Goal: Transaction & Acquisition: Purchase product/service

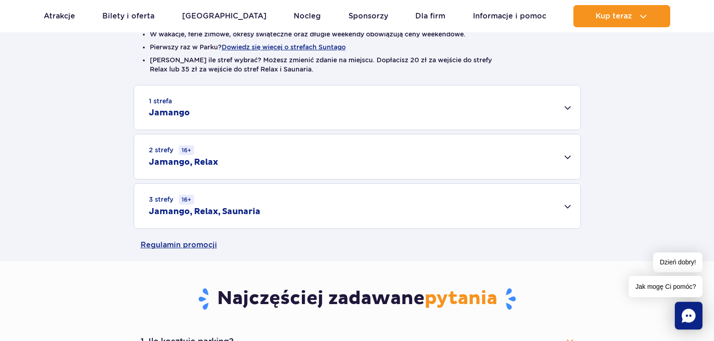
scroll to position [188, 0]
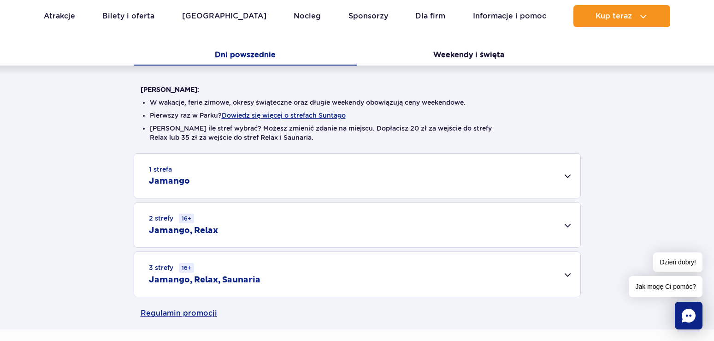
click at [174, 180] on h2 "Jamango" at bounding box center [169, 181] width 41 height 11
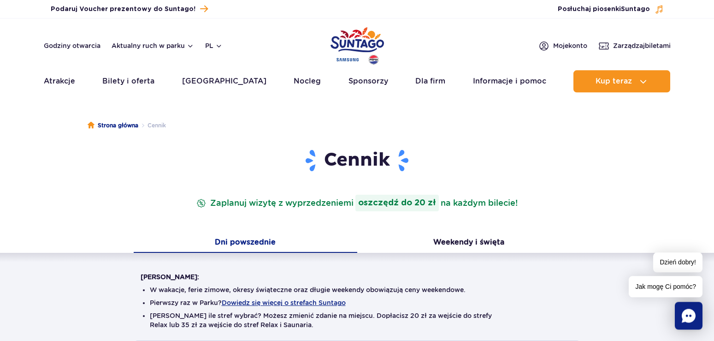
scroll to position [0, 0]
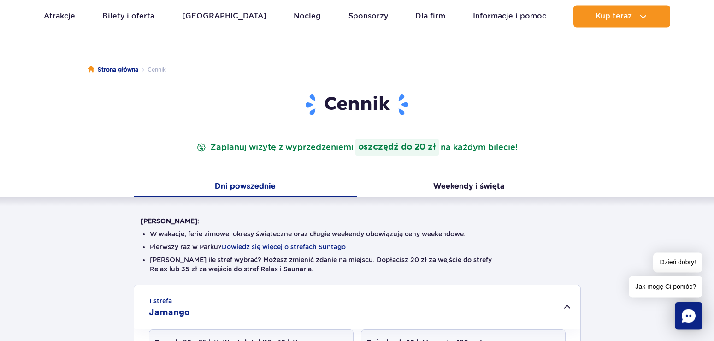
scroll to position [141, 0]
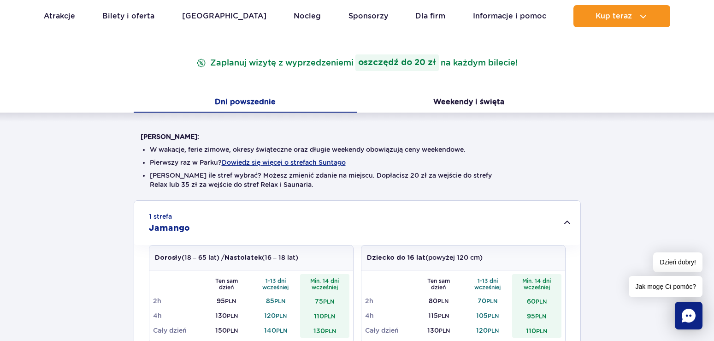
click at [470, 102] on button "Weekendy i święta" at bounding box center [468, 102] width 223 height 19
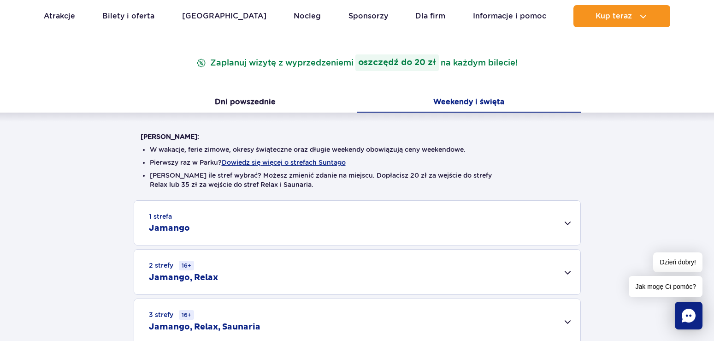
click at [250, 222] on div "1 strefa Jamango" at bounding box center [357, 222] width 446 height 44
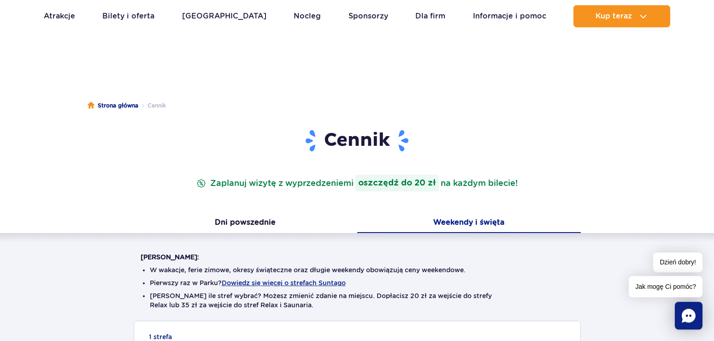
scroll to position [0, 0]
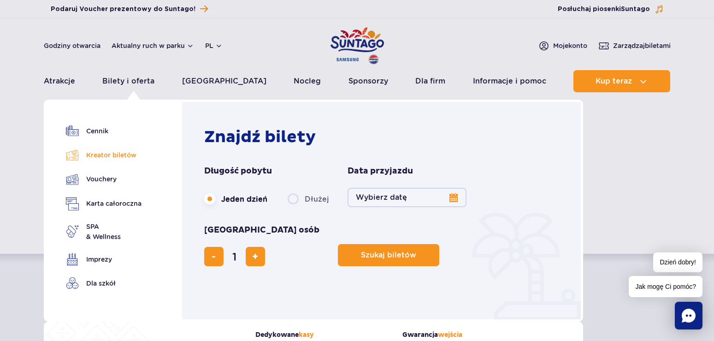
click at [124, 153] on link "Kreator biletów" at bounding box center [104, 154] width 76 height 13
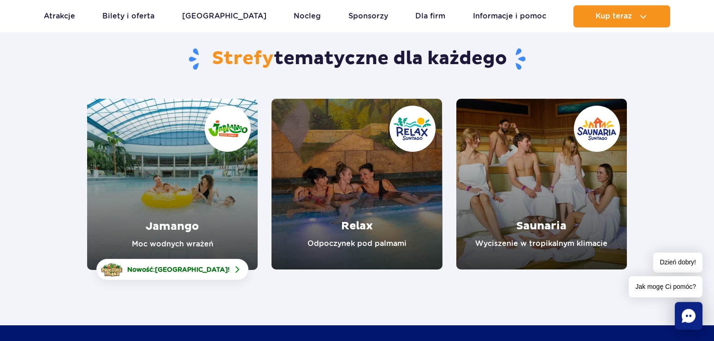
scroll to position [94, 0]
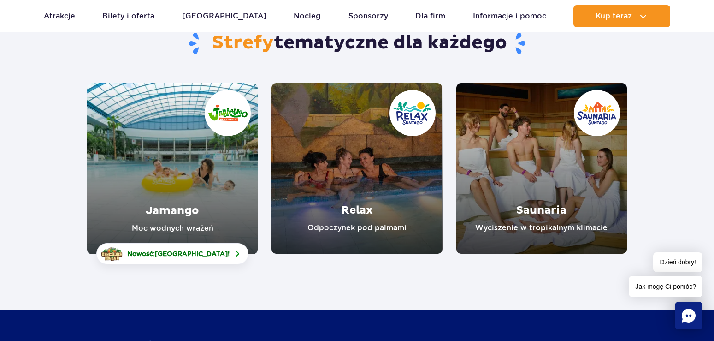
click at [186, 175] on link "Jamango" at bounding box center [172, 168] width 170 height 171
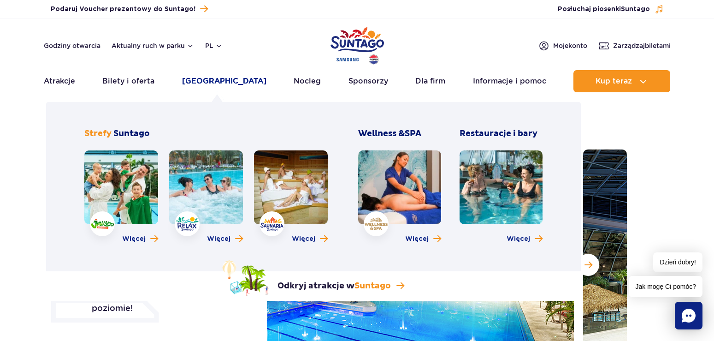
click at [206, 82] on link "[GEOGRAPHIC_DATA]" at bounding box center [224, 81] width 84 height 22
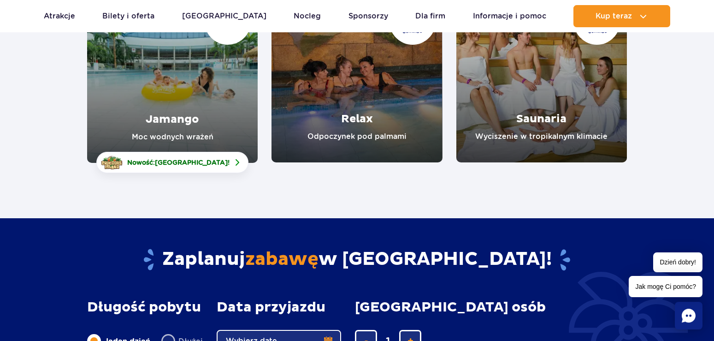
scroll to position [188, 0]
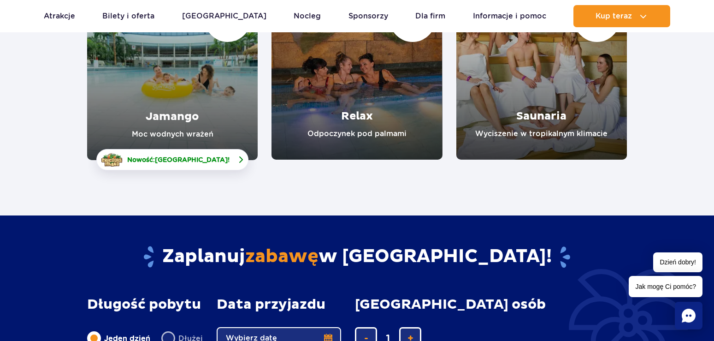
click at [159, 158] on span "Nowość: Crocodile Island !" at bounding box center [178, 159] width 102 height 9
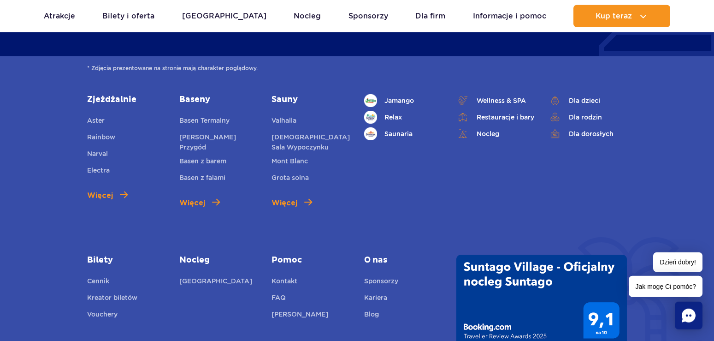
scroll to position [2397, 0]
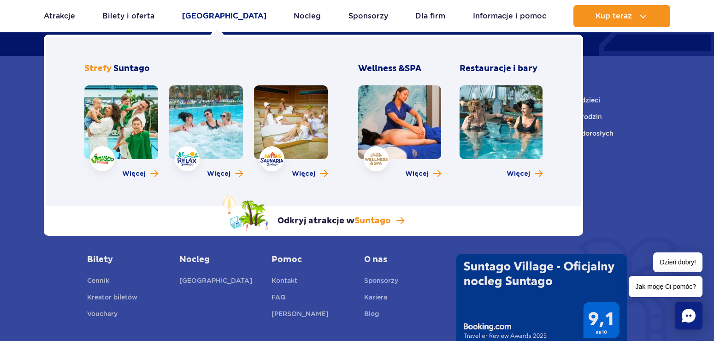
click at [210, 15] on link "[GEOGRAPHIC_DATA]" at bounding box center [224, 16] width 84 height 22
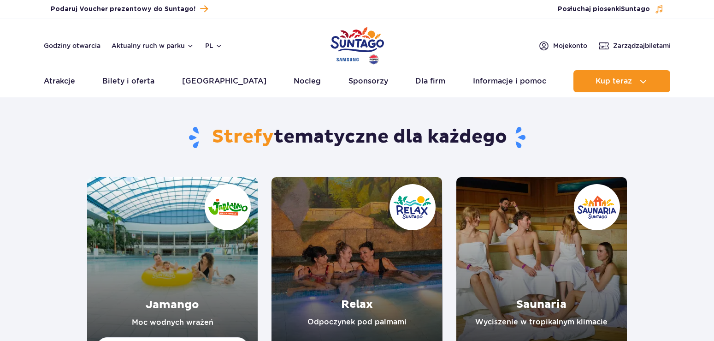
scroll to position [235, 0]
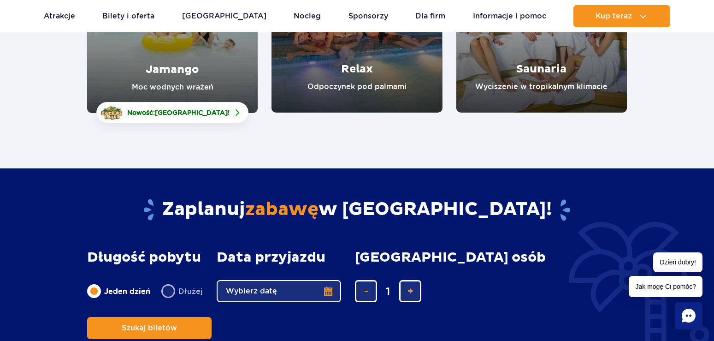
click at [160, 75] on link "Jamango" at bounding box center [172, 27] width 170 height 171
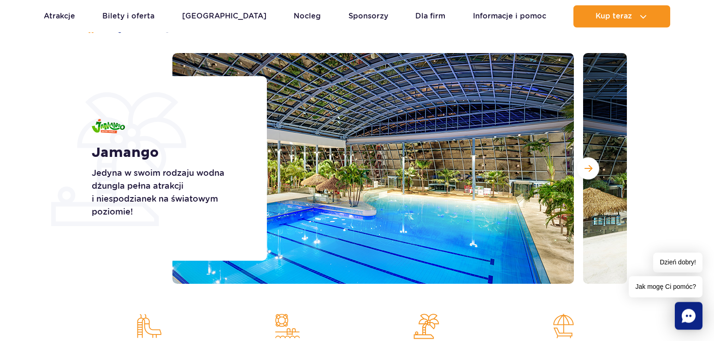
scroll to position [94, 0]
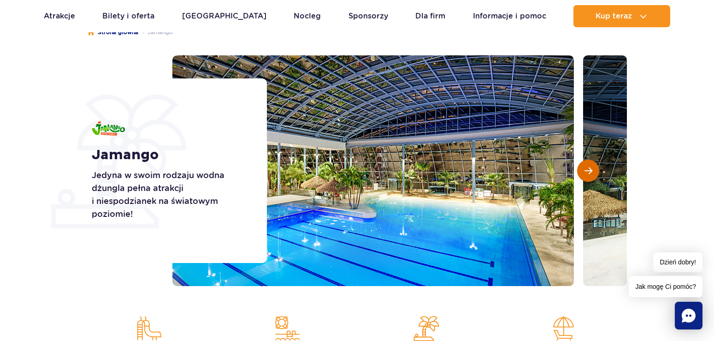
click at [589, 170] on span "Następny slajd" at bounding box center [588, 170] width 8 height 8
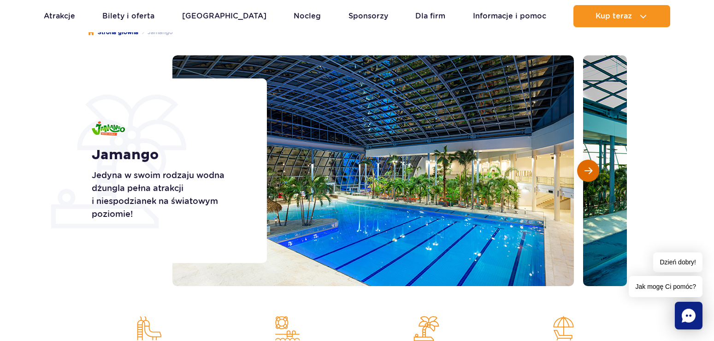
click at [589, 171] on span "Następny slajd" at bounding box center [588, 170] width 8 height 8
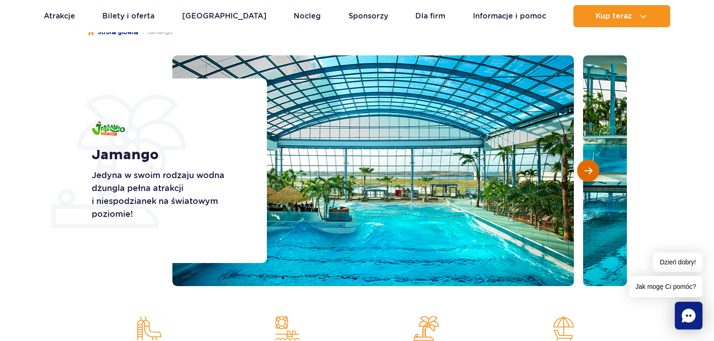
click at [589, 171] on span "Następny slajd" at bounding box center [588, 170] width 8 height 8
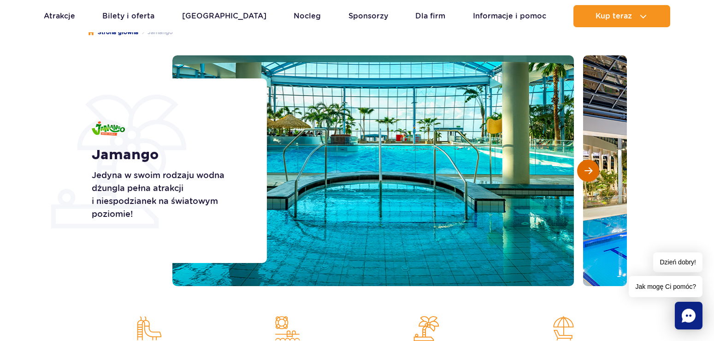
click at [589, 171] on span "Następny slajd" at bounding box center [588, 170] width 8 height 8
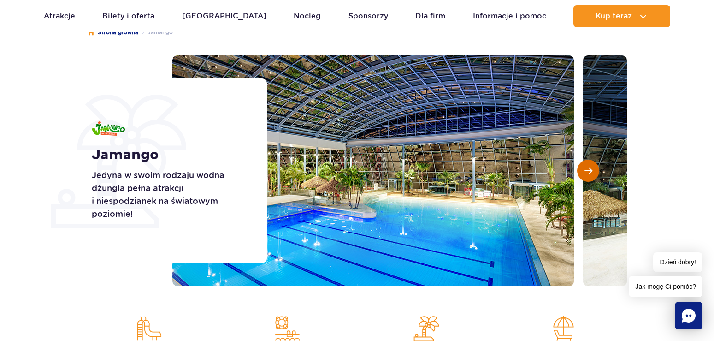
click at [589, 171] on span "Następny slajd" at bounding box center [588, 170] width 8 height 8
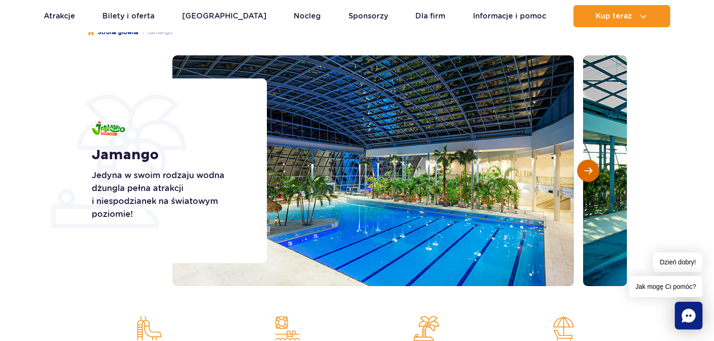
click at [589, 171] on span "Następny slajd" at bounding box center [588, 170] width 8 height 8
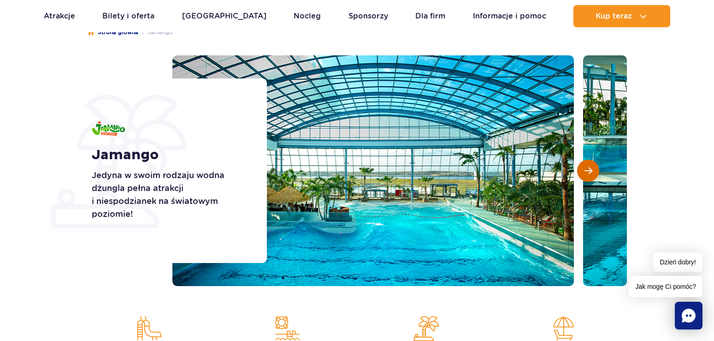
click at [589, 171] on span "Następny slajd" at bounding box center [588, 170] width 8 height 8
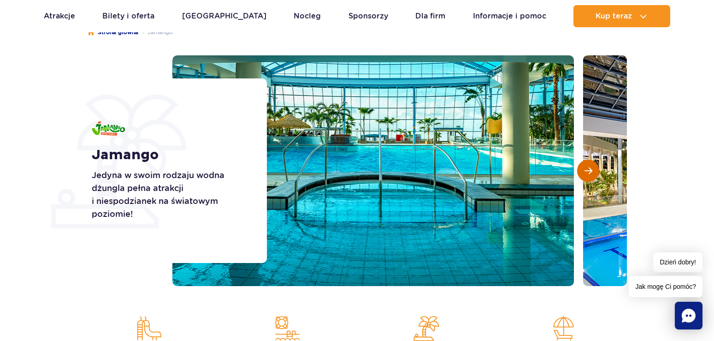
click at [589, 171] on span "Następny slajd" at bounding box center [588, 170] width 8 height 8
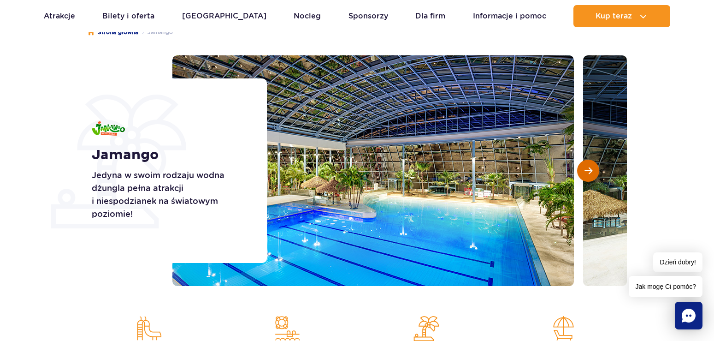
click at [589, 171] on span "Następny slajd" at bounding box center [588, 170] width 8 height 8
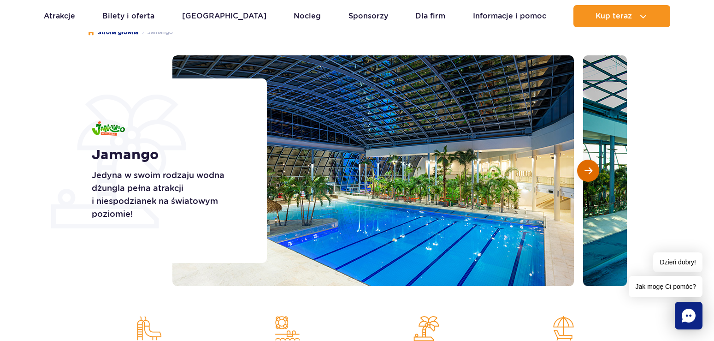
click at [589, 171] on span "Następny slajd" at bounding box center [588, 170] width 8 height 8
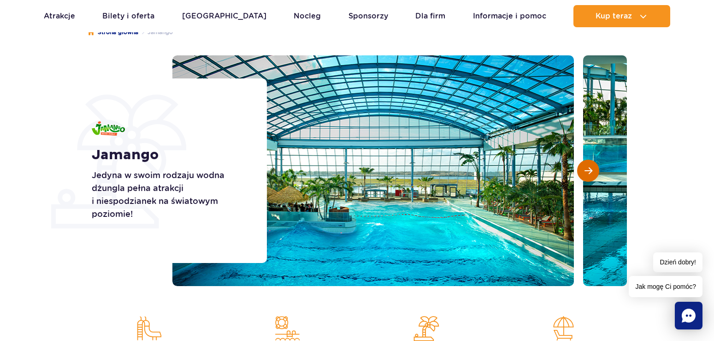
click at [589, 171] on span "Następny slajd" at bounding box center [588, 170] width 8 height 8
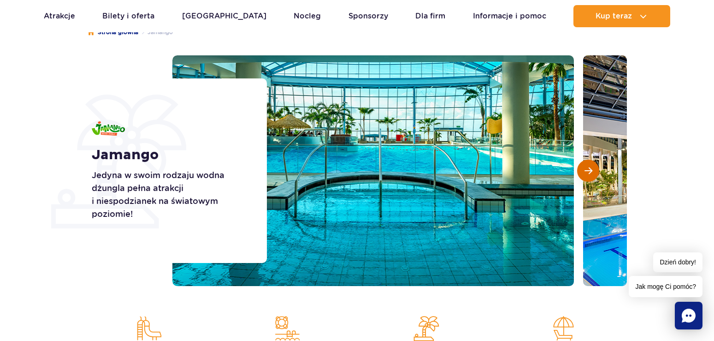
click at [589, 171] on span "Następny slajd" at bounding box center [588, 170] width 8 height 8
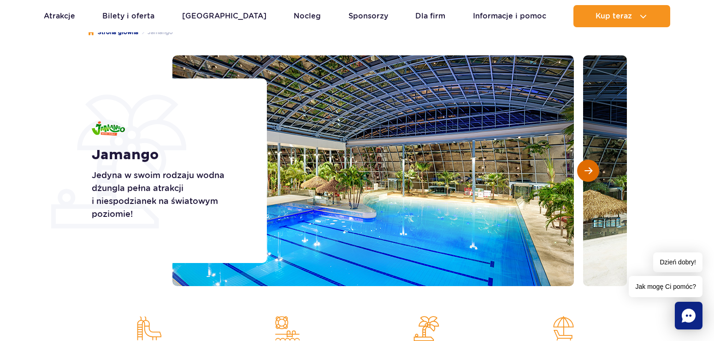
click at [589, 171] on span "Następny slajd" at bounding box center [588, 170] width 8 height 8
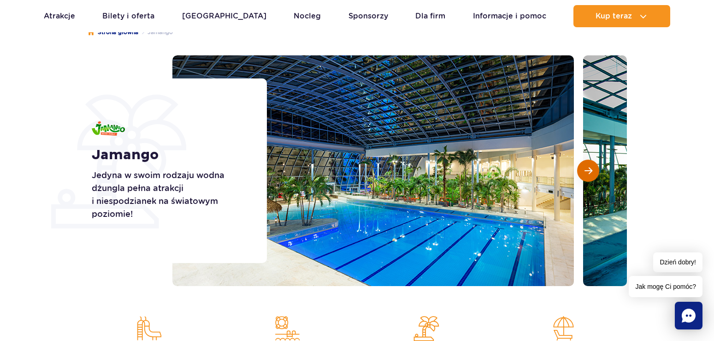
click at [589, 171] on span "Następny slajd" at bounding box center [588, 170] width 8 height 8
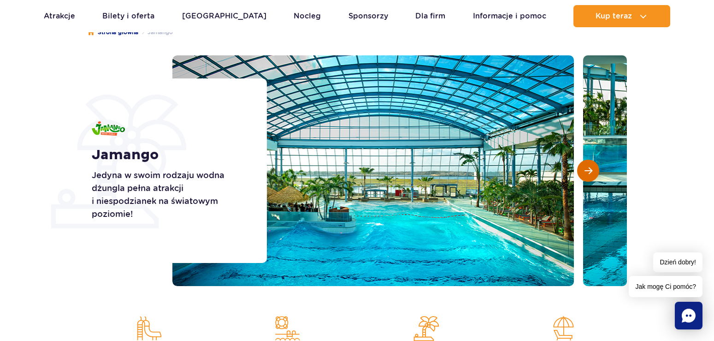
click at [589, 171] on span "Następny slajd" at bounding box center [588, 170] width 8 height 8
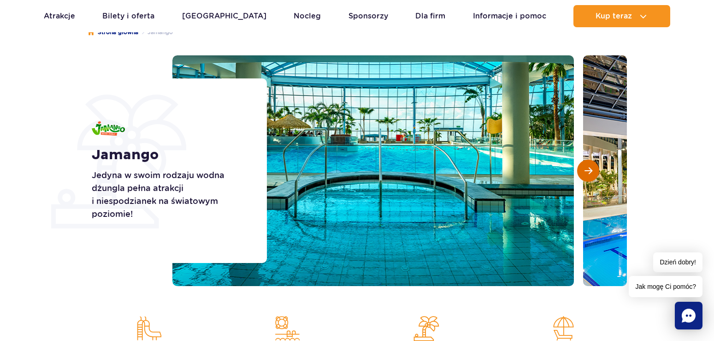
click at [589, 171] on span "Następny slajd" at bounding box center [588, 170] width 8 height 8
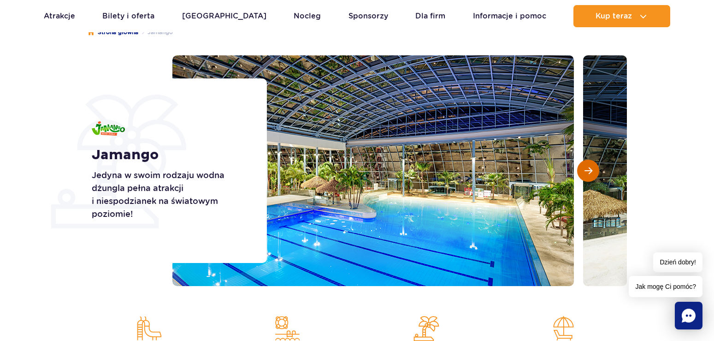
click at [589, 171] on span "Następny slajd" at bounding box center [588, 170] width 8 height 8
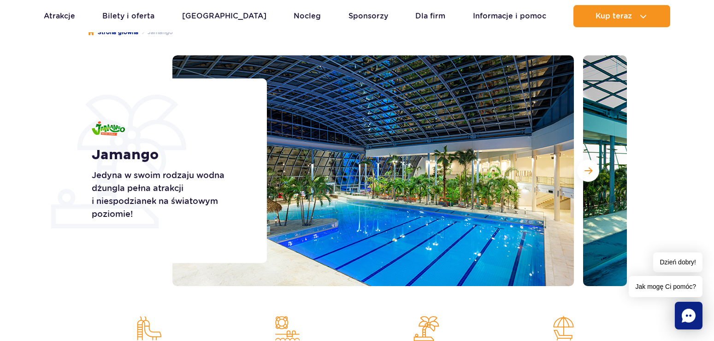
click at [80, 201] on div "Jamango Jedyna w swoim rodzaju wodna dżungla pełna atrakcji i niespodzianek na …" at bounding box center [173, 170] width 187 height 184
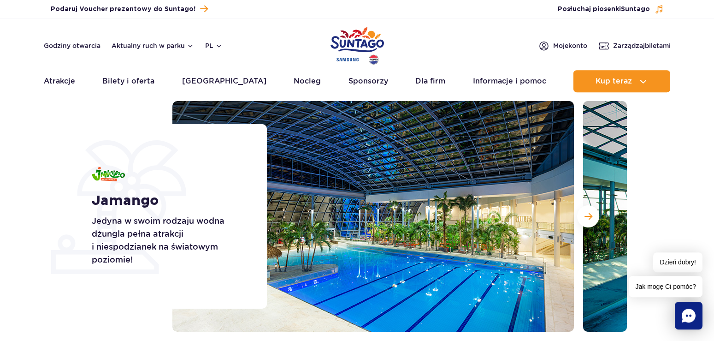
scroll to position [0, 0]
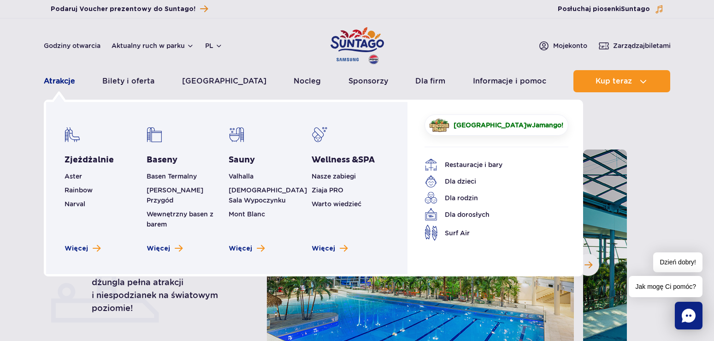
click at [64, 81] on link "Atrakcje" at bounding box center [59, 81] width 31 height 22
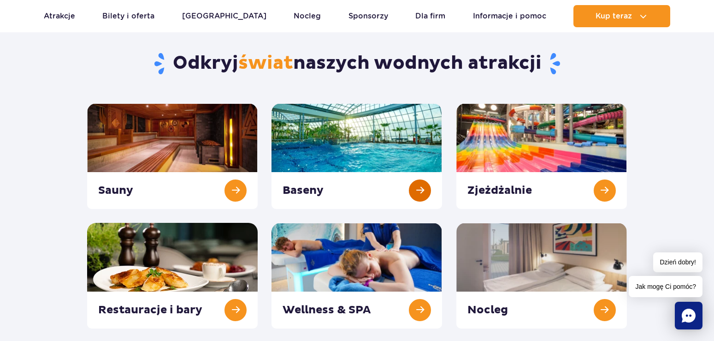
scroll to position [47, 0]
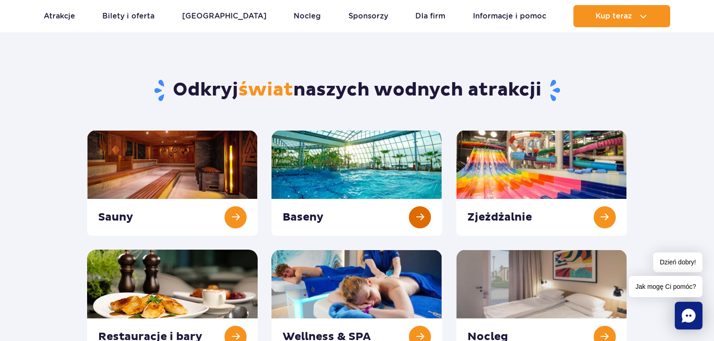
click at [361, 159] on link at bounding box center [356, 183] width 170 height 106
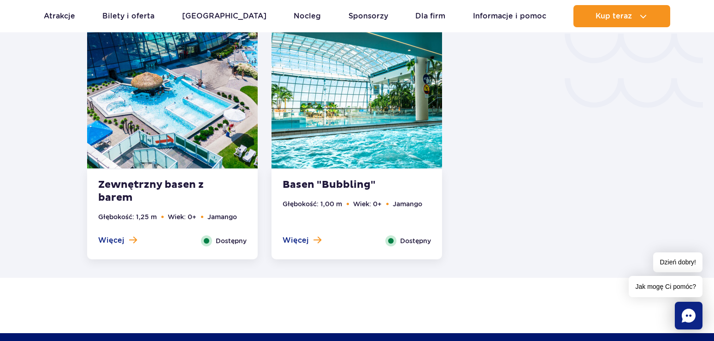
scroll to position [1927, 0]
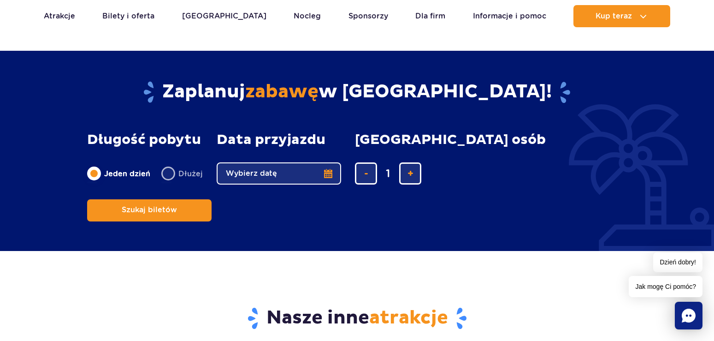
click at [241, 175] on button "Wybierz datę" at bounding box center [279, 173] width 124 height 22
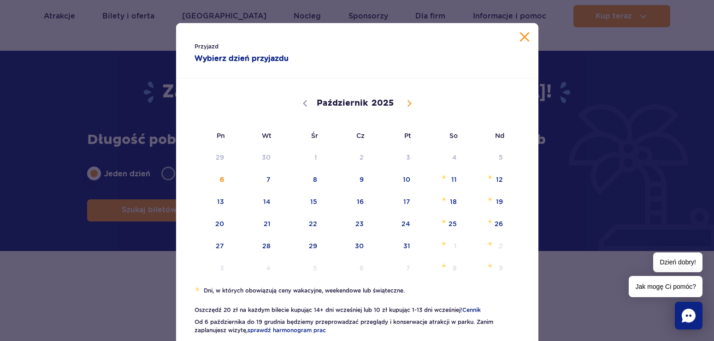
click at [406, 103] on icon at bounding box center [409, 103] width 6 height 6
select select "11"
click at [406, 103] on icon at bounding box center [409, 103] width 6 height 6
type input "2026"
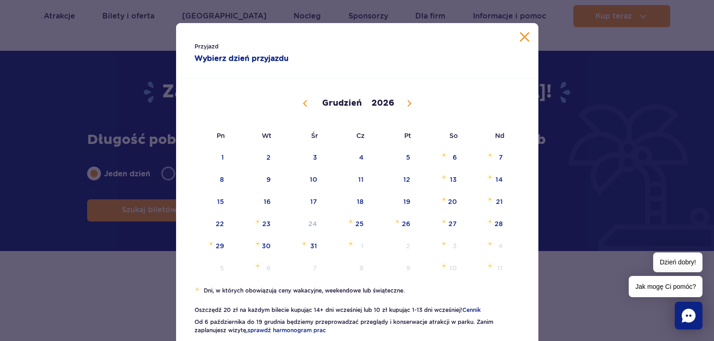
click at [406, 103] on icon at bounding box center [409, 103] width 6 height 6
click at [306, 105] on icon at bounding box center [304, 103] width 3 height 6
select select "1"
click at [221, 221] on span "16" at bounding box center [208, 223] width 47 height 21
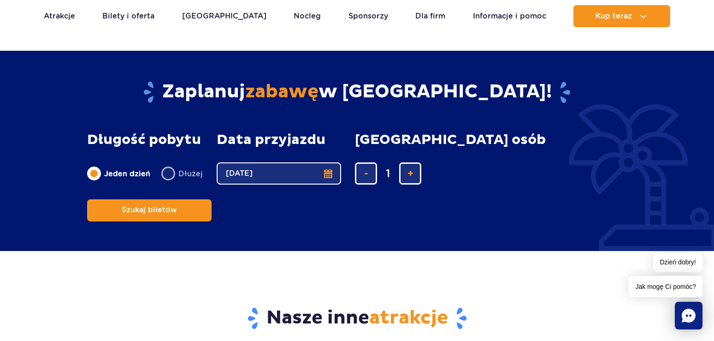
click at [295, 170] on button "16.02.26" at bounding box center [279, 173] width 124 height 22
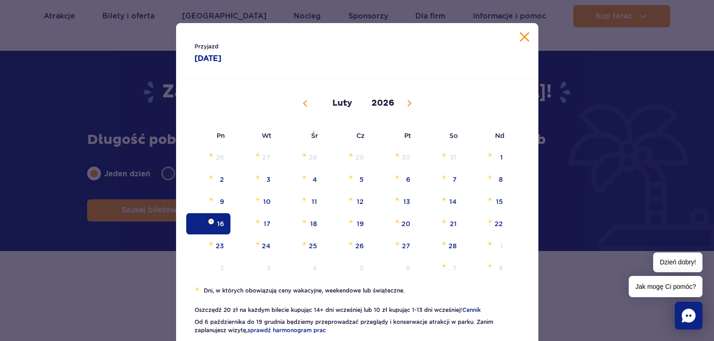
click at [302, 103] on span at bounding box center [305, 103] width 16 height 16
select select "0"
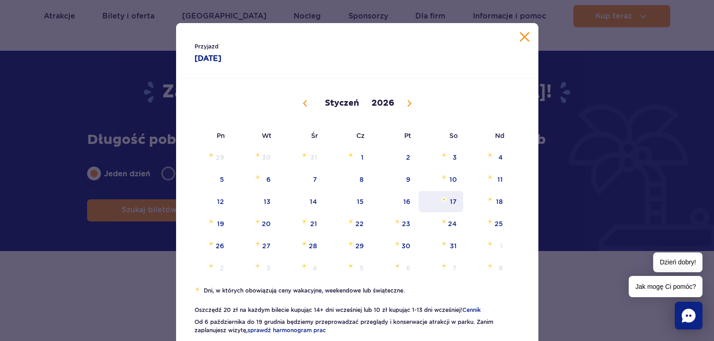
click at [457, 201] on span "17" at bounding box center [440, 201] width 47 height 21
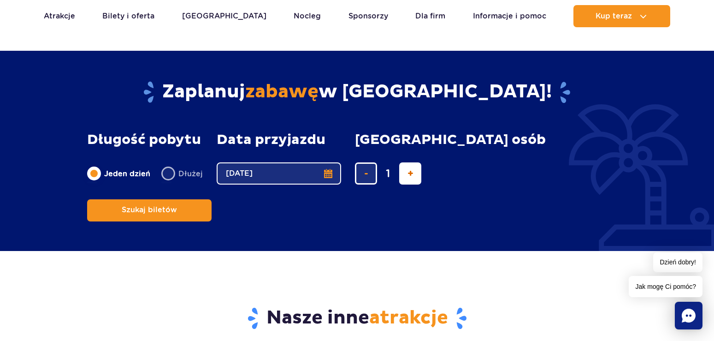
click at [404, 177] on button "dodaj bilet" at bounding box center [410, 173] width 22 height 22
click at [405, 177] on button "dodaj bilet" at bounding box center [410, 173] width 22 height 22
type input "4"
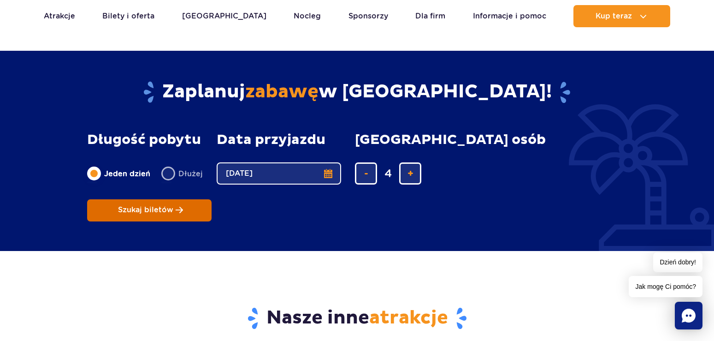
click at [211, 199] on button "Szukaj biletów" at bounding box center [149, 210] width 124 height 22
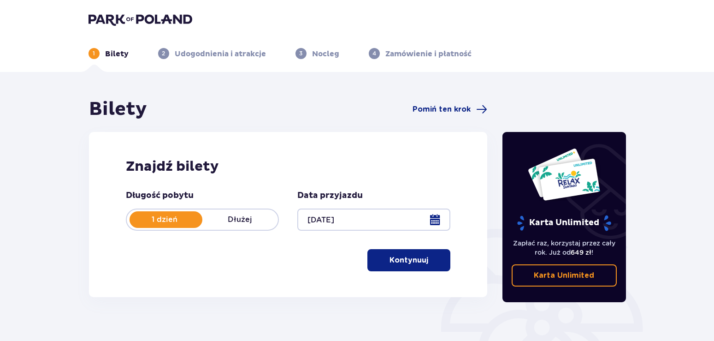
click at [401, 262] on p "Kontynuuj" at bounding box center [408, 260] width 39 height 10
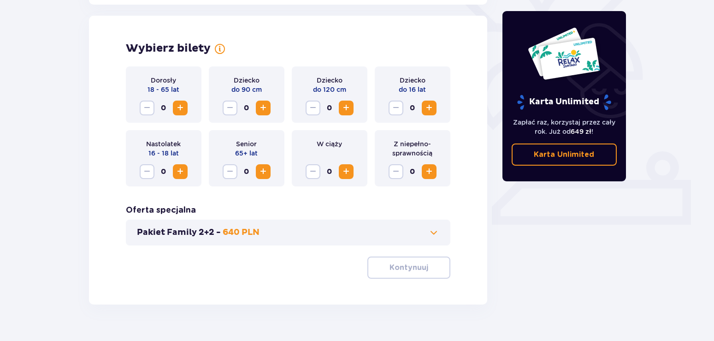
scroll to position [256, 0]
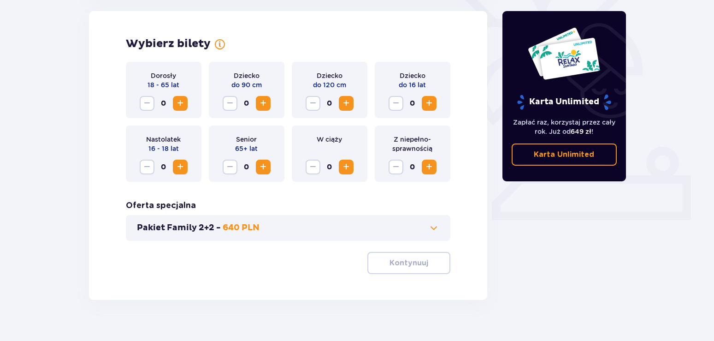
click at [429, 106] on span "Zwiększ" at bounding box center [428, 103] width 11 height 11
click at [182, 100] on span "Zwiększ" at bounding box center [180, 103] width 11 height 11
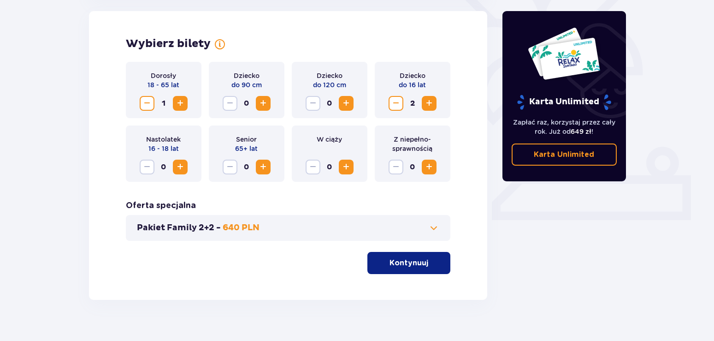
click at [182, 100] on span "Zwiększ" at bounding box center [180, 103] width 11 height 11
click at [74, 170] on div "Bilety Pomiń ten krok Znajdź bilety Długość pobytu 1 dzień Dłużej Data przyjazd…" at bounding box center [357, 85] width 714 height 539
click at [432, 229] on span at bounding box center [433, 227] width 11 height 11
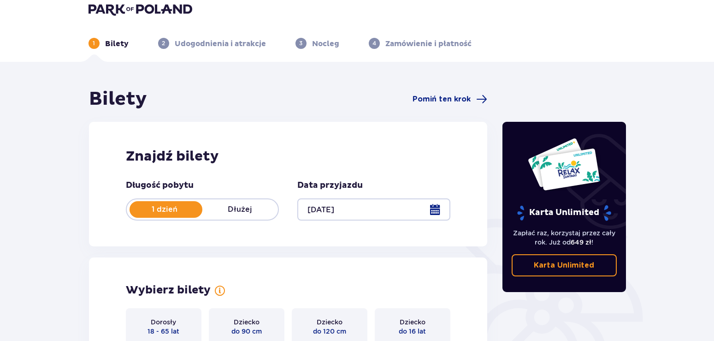
scroll to position [0, 0]
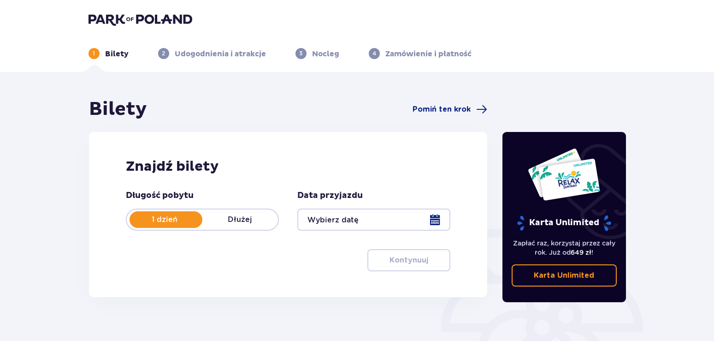
click at [369, 226] on div at bounding box center [373, 219] width 153 height 22
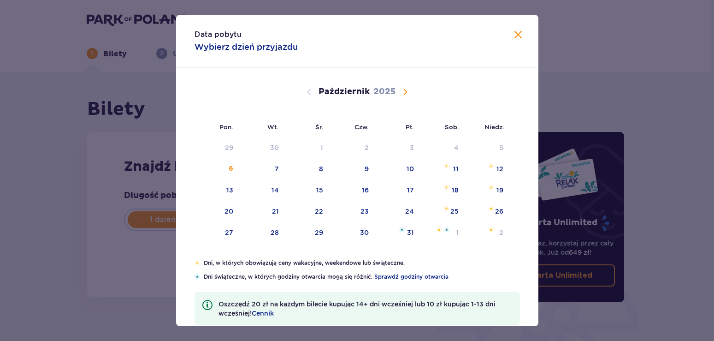
click at [403, 91] on span "Następny miesiąc" at bounding box center [404, 91] width 11 height 11
click at [405, 91] on span "Następny miesiąc" at bounding box center [404, 91] width 11 height 11
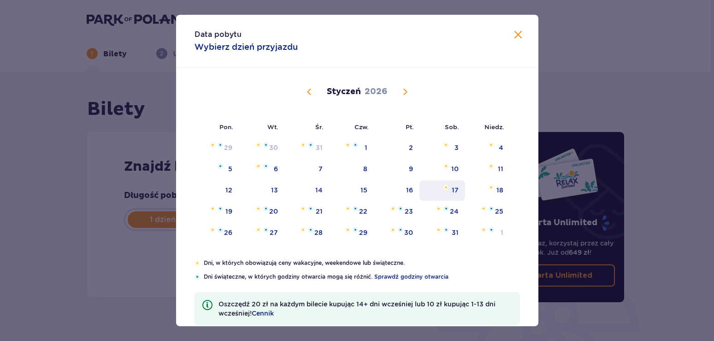
click at [447, 193] on div "17" at bounding box center [442, 190] width 46 height 20
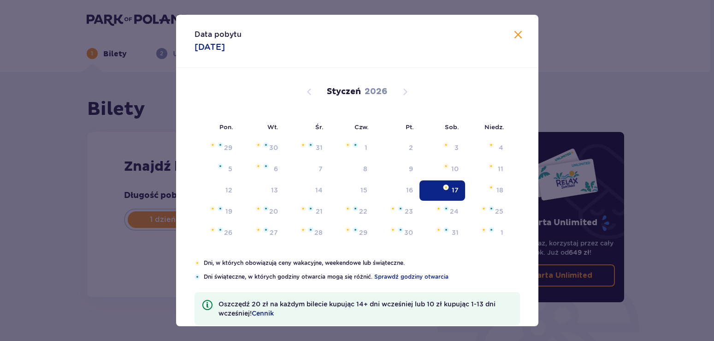
type input "[DATE]"
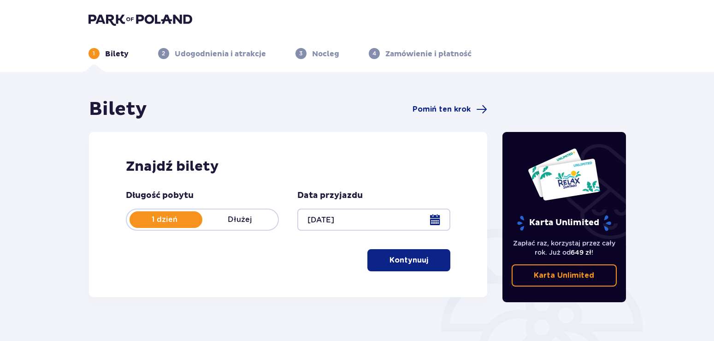
click at [418, 265] on button "Kontynuuj" at bounding box center [408, 260] width 83 height 22
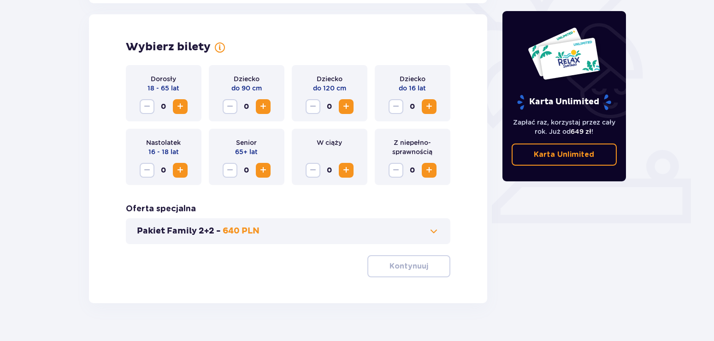
scroll to position [256, 0]
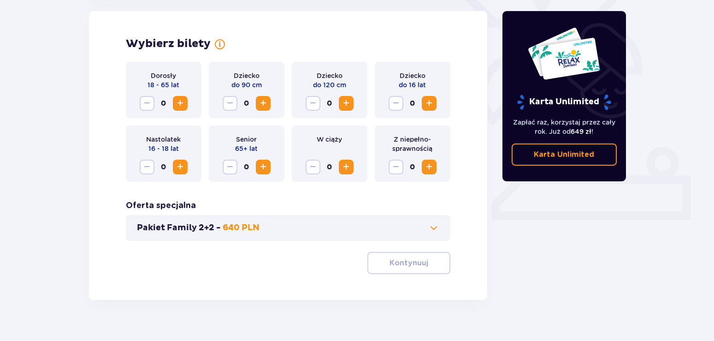
click at [184, 106] on span "Zwiększ" at bounding box center [180, 103] width 11 height 11
click at [432, 102] on span "Zwiększ" at bounding box center [428, 103] width 11 height 11
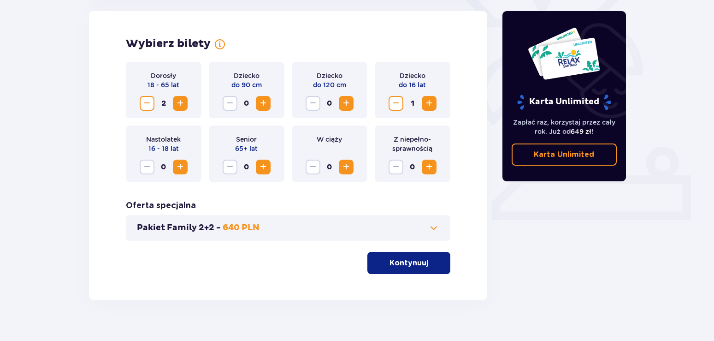
click at [432, 102] on span "Zwiększ" at bounding box center [428, 103] width 11 height 11
click at [395, 265] on p "Kontynuuj" at bounding box center [408, 263] width 39 height 10
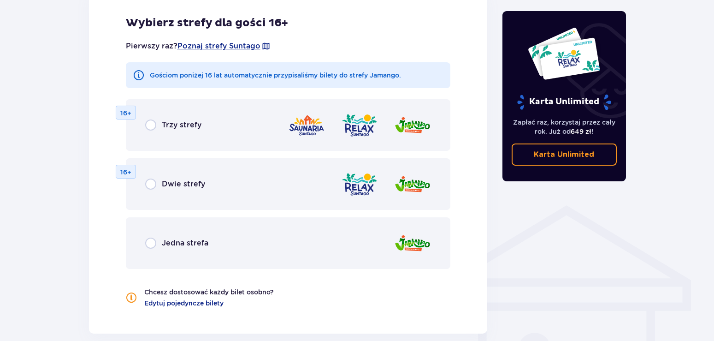
scroll to position [558, 0]
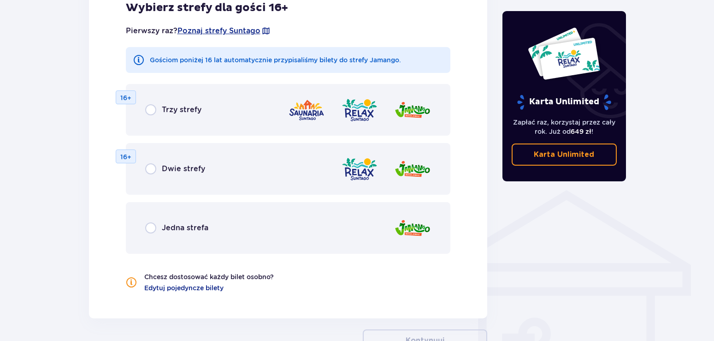
click at [153, 228] on input "radio" at bounding box center [150, 227] width 11 height 11
radio input "true"
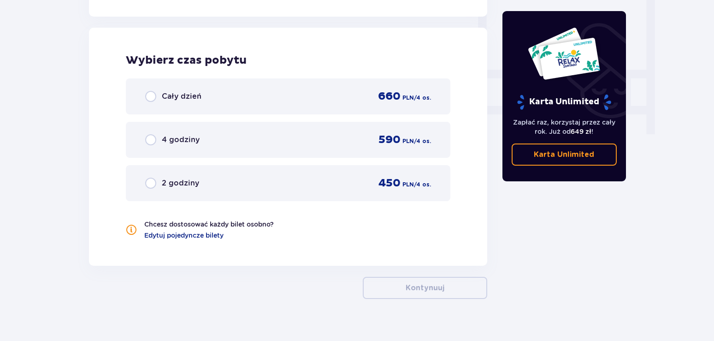
scroll to position [865, 0]
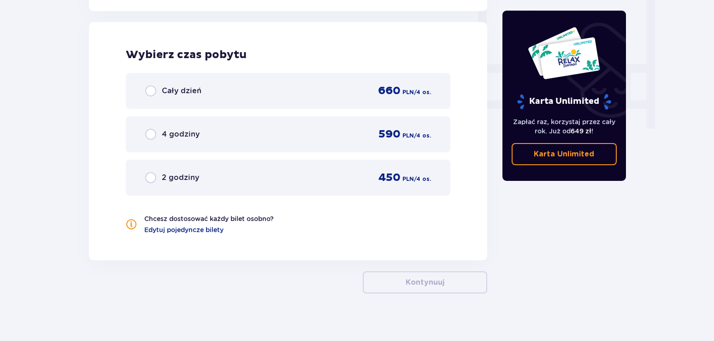
click at [204, 91] on div "Cały dzień 660 PLN / 4 os." at bounding box center [288, 91] width 286 height 14
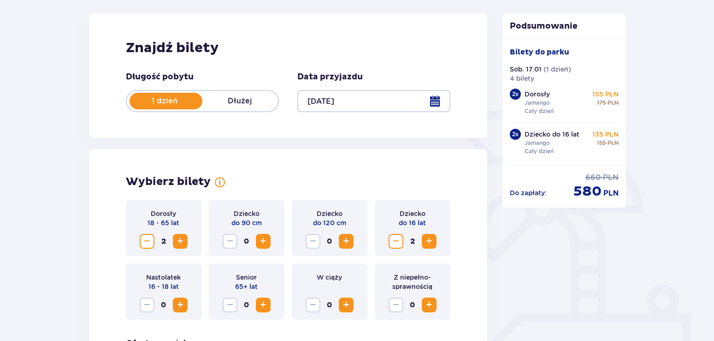
scroll to position [0, 0]
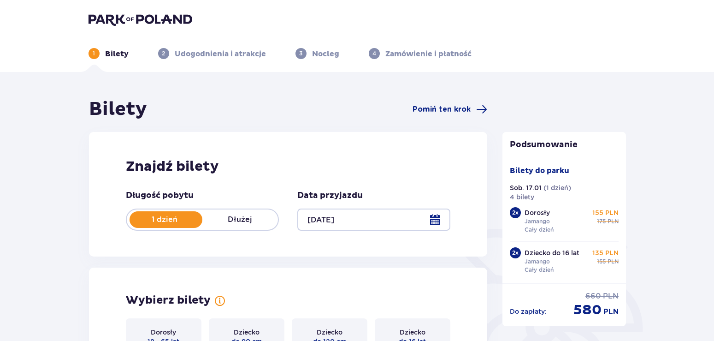
click at [435, 221] on div at bounding box center [373, 219] width 153 height 22
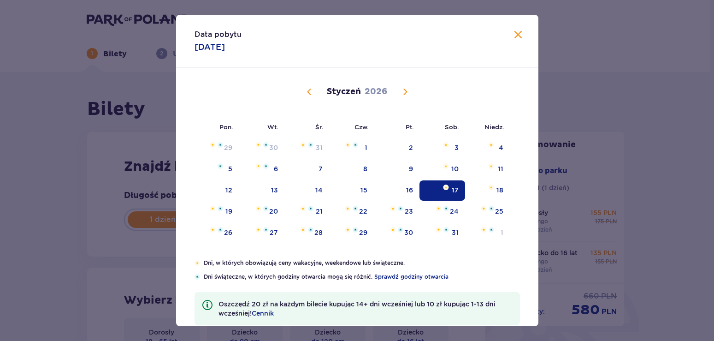
click at [410, 92] on span "Następny miesiąc" at bounding box center [404, 91] width 11 height 11
click at [403, 93] on span "Następny miesiąc" at bounding box center [404, 91] width 11 height 11
click at [407, 93] on span "Następny miesiąc" at bounding box center [404, 91] width 11 height 11
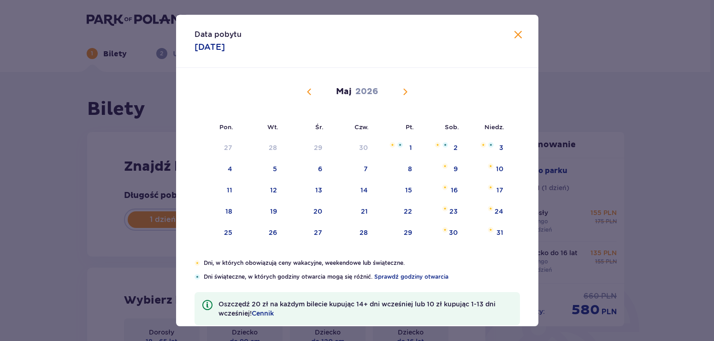
click at [305, 93] on span "Poprzedni miesiąc" at bounding box center [309, 91] width 11 height 11
click at [308, 94] on span "Poprzedni miesiąc" at bounding box center [309, 91] width 11 height 11
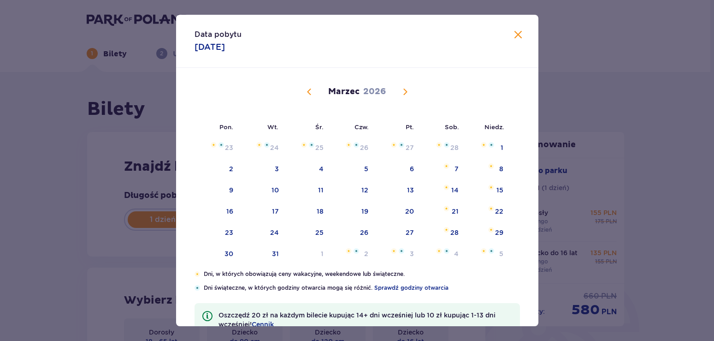
click at [309, 94] on span "Poprzedni miesiąc" at bounding box center [309, 91] width 11 height 11
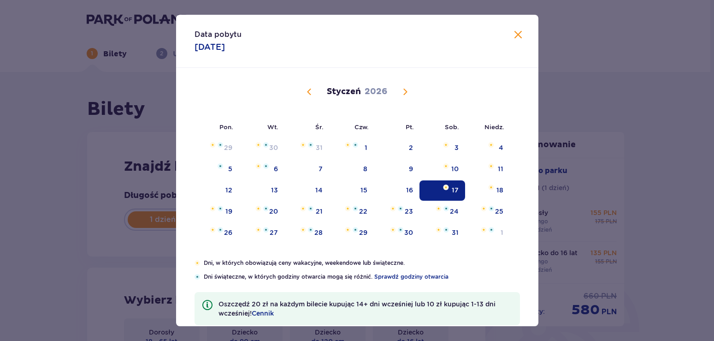
click at [306, 92] on span "Poprzedni miesiąc" at bounding box center [309, 91] width 11 height 11
click at [407, 94] on span "Następny miesiąc" at bounding box center [404, 91] width 11 height 11
click at [404, 188] on div "16" at bounding box center [397, 190] width 46 height 20
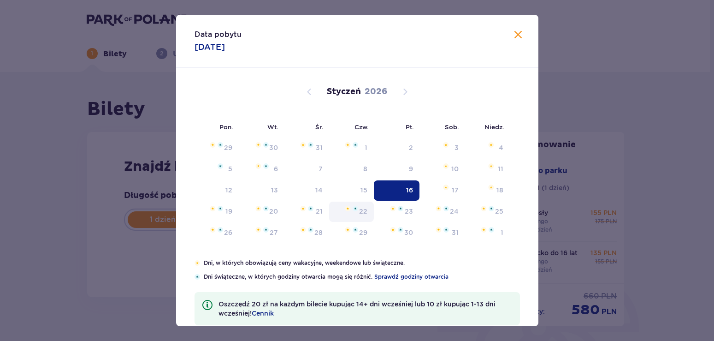
type input "[DATE]"
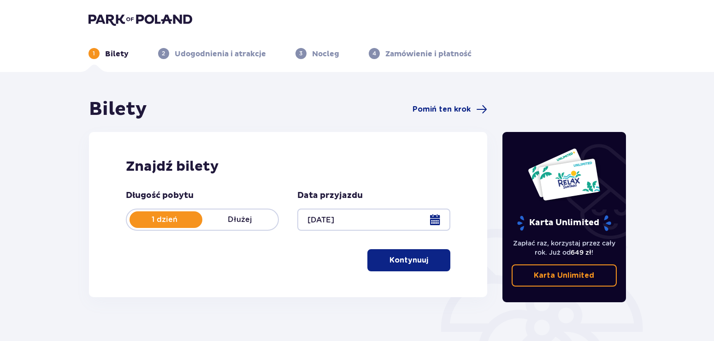
click at [399, 261] on p "Kontynuuj" at bounding box center [408, 260] width 39 height 10
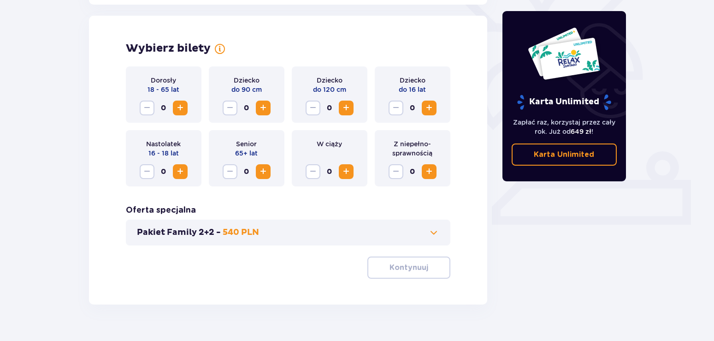
scroll to position [256, 0]
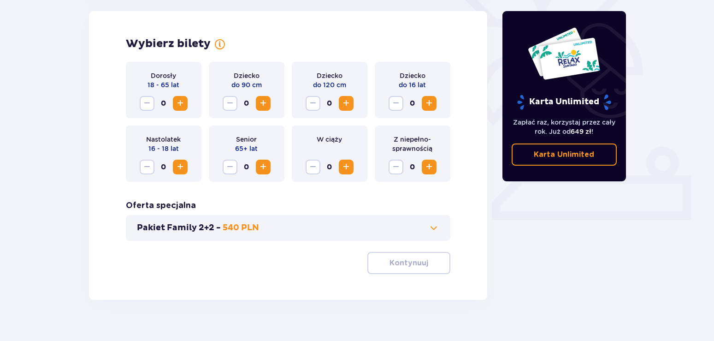
click at [182, 105] on span "Zwiększ" at bounding box center [180, 103] width 11 height 11
click at [435, 103] on button "Zwiększ" at bounding box center [429, 103] width 15 height 15
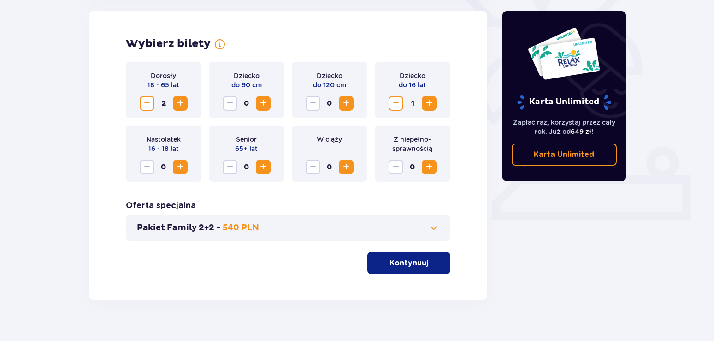
click at [435, 103] on button "Zwiększ" at bounding box center [429, 103] width 15 height 15
click at [394, 264] on p "Kontynuuj" at bounding box center [408, 263] width 39 height 10
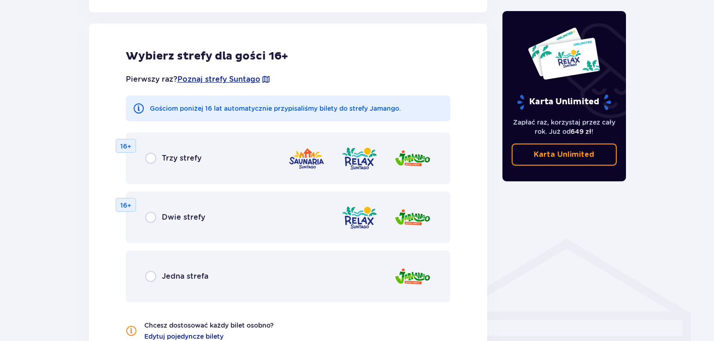
scroll to position [511, 0]
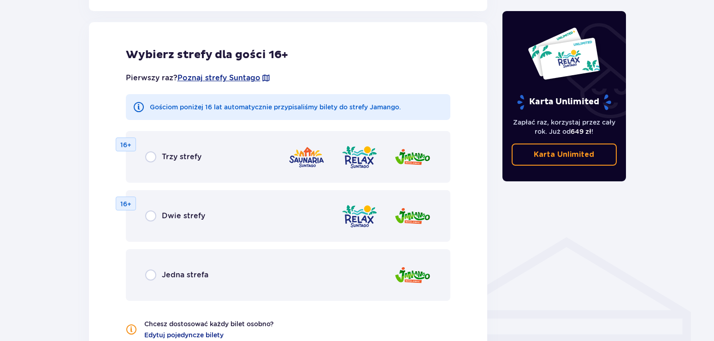
click at [152, 274] on input "radio" at bounding box center [150, 274] width 11 height 11
radio input "true"
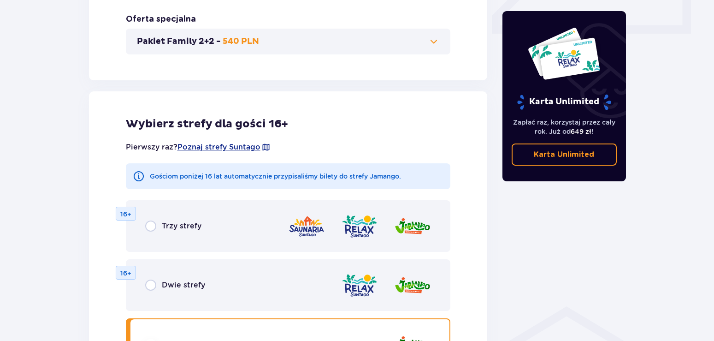
scroll to position [348, 0]
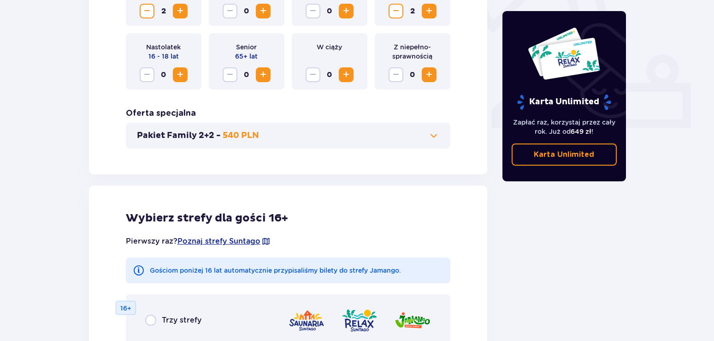
click at [437, 138] on span at bounding box center [433, 135] width 11 height 11
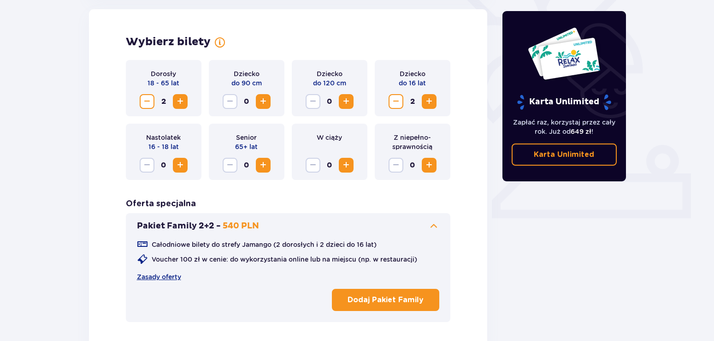
scroll to position [256, 0]
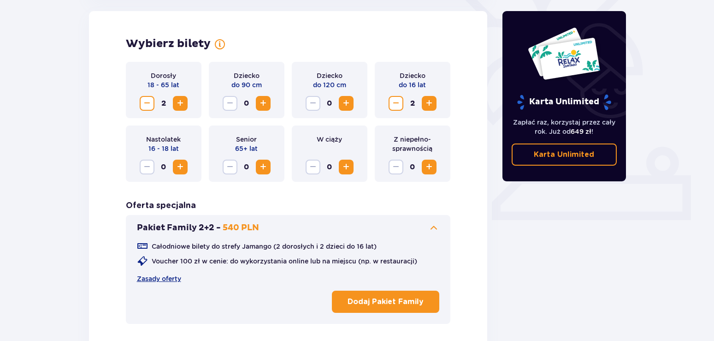
click at [380, 301] on p "Dodaj Pakiet Family" at bounding box center [385, 301] width 76 height 10
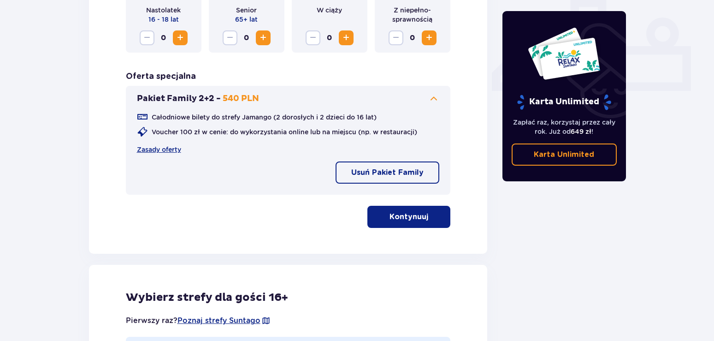
scroll to position [491, 0]
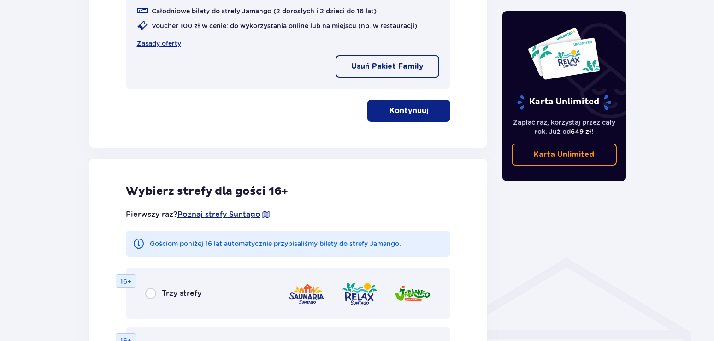
click at [402, 111] on p "Kontynuuj" at bounding box center [408, 111] width 39 height 10
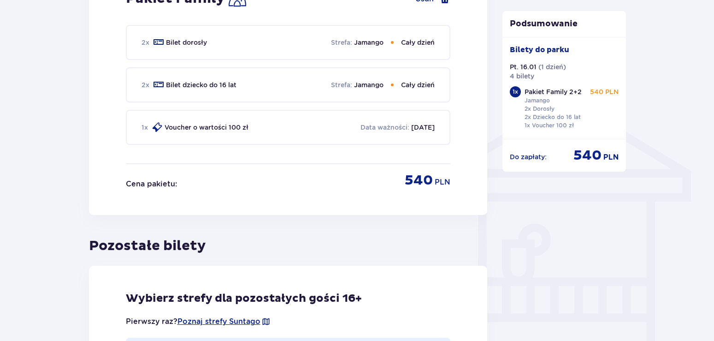
scroll to position [417, 0]
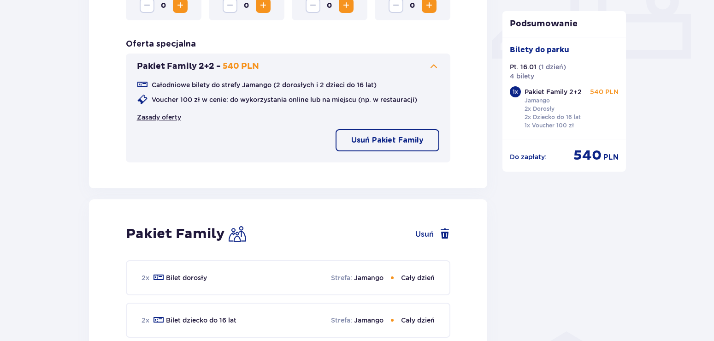
click at [165, 117] on link "Zasady oferty" at bounding box center [159, 116] width 44 height 9
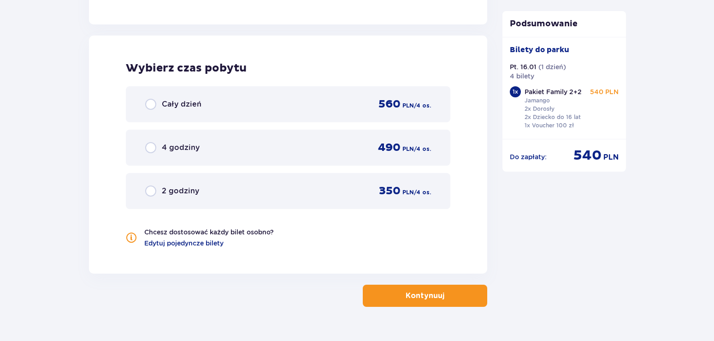
scroll to position [1257, 0]
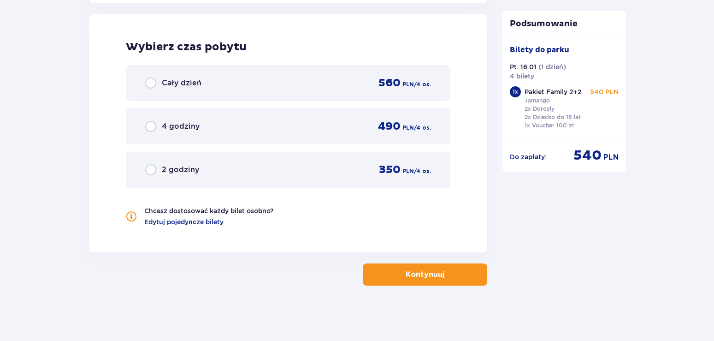
click at [387, 274] on button "Kontynuuj" at bounding box center [425, 274] width 124 height 22
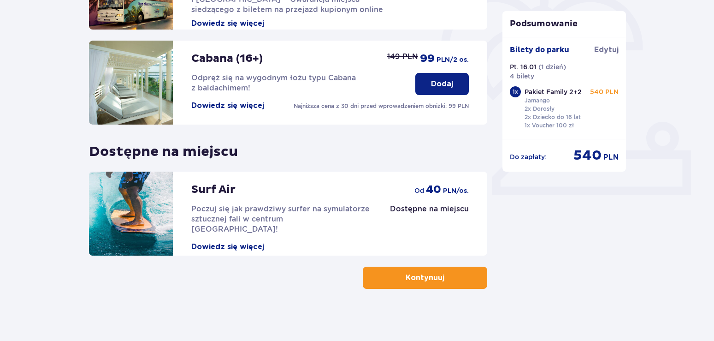
scroll to position [284, 0]
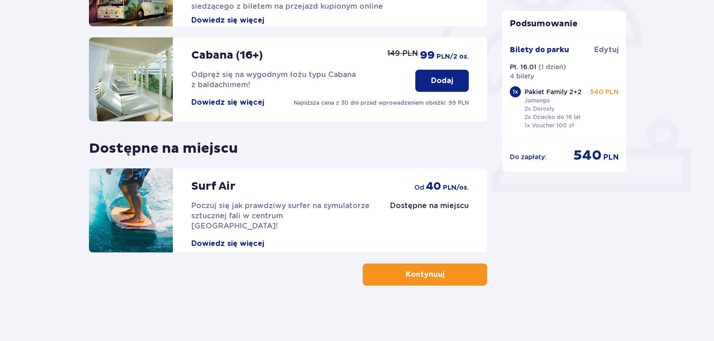
click at [435, 276] on p "Kontynuuj" at bounding box center [424, 274] width 39 height 10
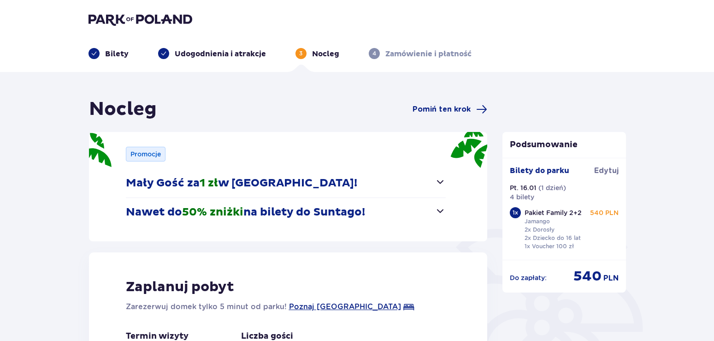
click at [442, 182] on span "button" at bounding box center [440, 181] width 11 height 11
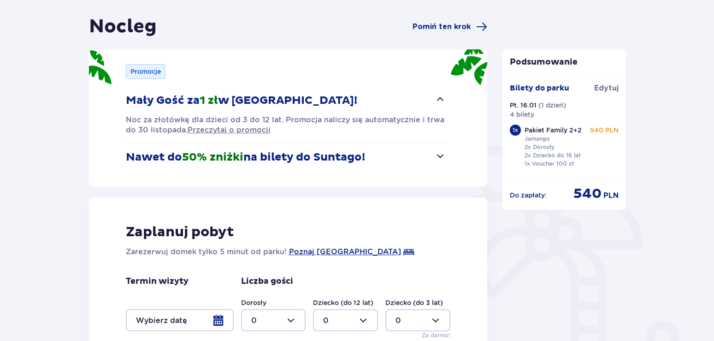
scroll to position [94, 0]
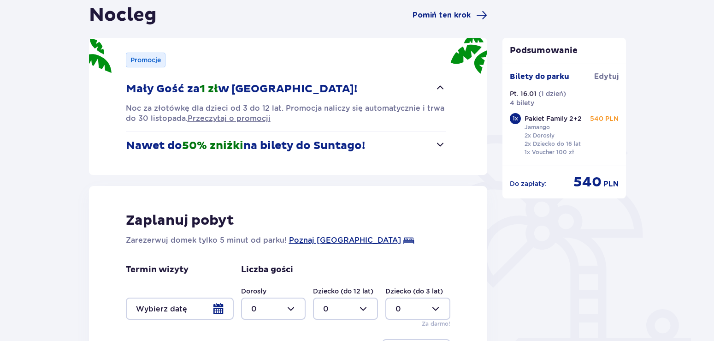
click at [437, 146] on span "button" at bounding box center [440, 144] width 11 height 11
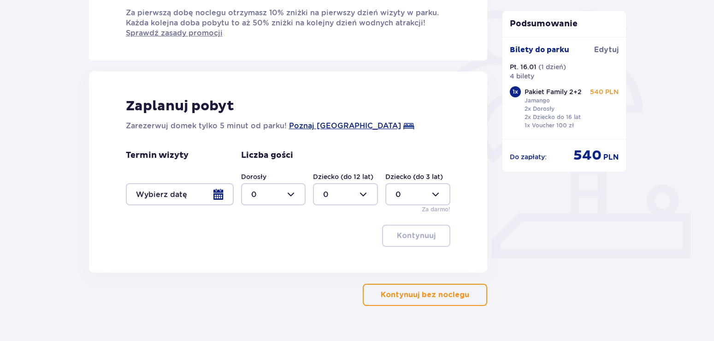
scroll to position [239, 0]
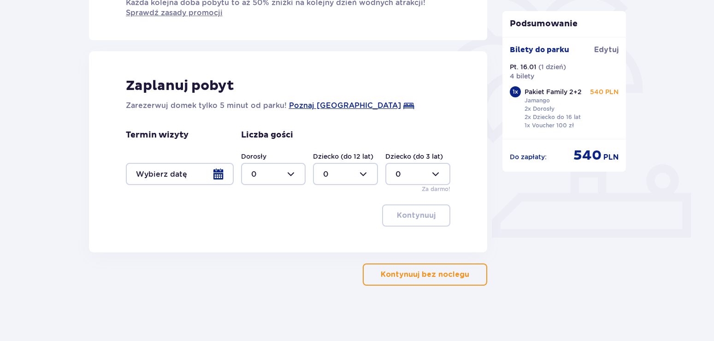
click at [409, 277] on p "Kontynuuj bez noclegu" at bounding box center [425, 274] width 88 height 10
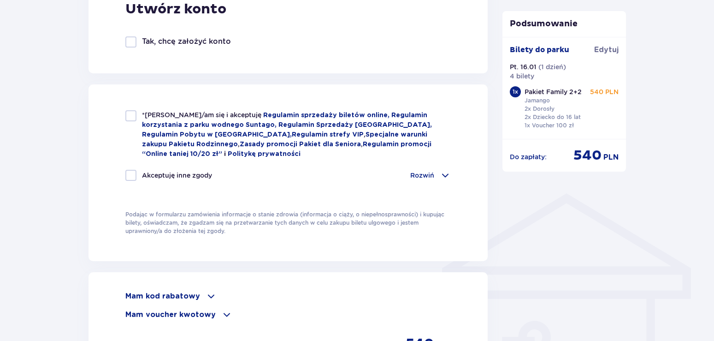
scroll to position [494, 0]
